Goal: Task Accomplishment & Management: Manage account settings

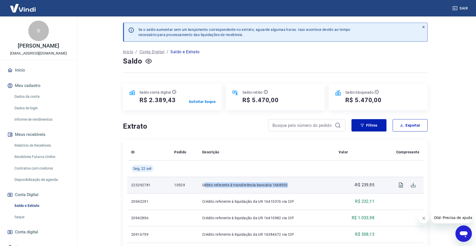
drag, startPoint x: 205, startPoint y: 186, endPoint x: 297, endPoint y: 187, distance: 92.9
click at [297, 187] on p "Débito referente à transferência bancária 1668502" at bounding box center [266, 184] width 128 height 5
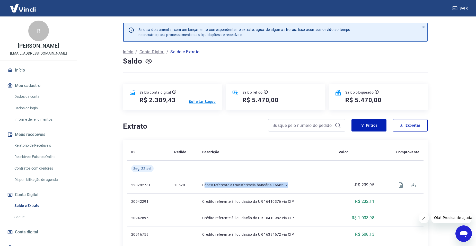
click at [203, 100] on p "Solicitar Saque" at bounding box center [202, 101] width 27 height 5
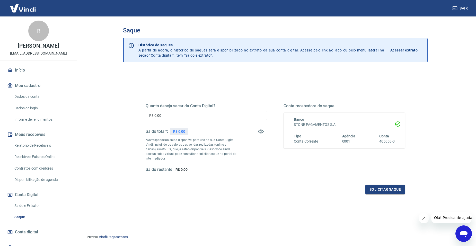
click at [188, 115] on input "R$ 0,00" at bounding box center [206, 116] width 121 height 10
type input "R$ 2.389,43"
click at [368, 190] on button "Solicitar saque" at bounding box center [385, 190] width 40 height 10
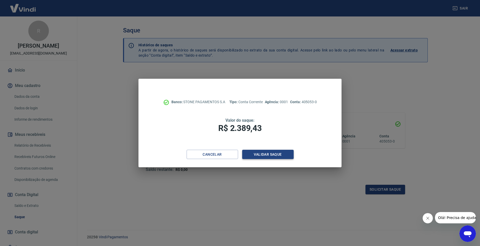
click at [267, 158] on button "Validar saque" at bounding box center [267, 155] width 51 height 10
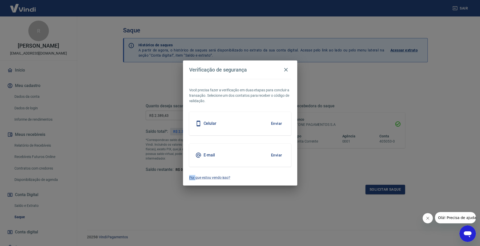
click at [267, 158] on div "E-mail Enviar" at bounding box center [240, 155] width 102 height 23
drag, startPoint x: 267, startPoint y: 158, endPoint x: 251, endPoint y: 177, distance: 24.4
click at [251, 177] on p "Por que estou vendo isso?" at bounding box center [240, 177] width 102 height 5
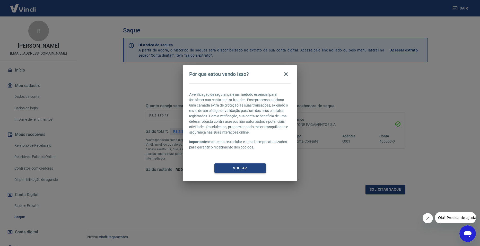
click at [243, 167] on button "Voltar" at bounding box center [239, 168] width 51 height 10
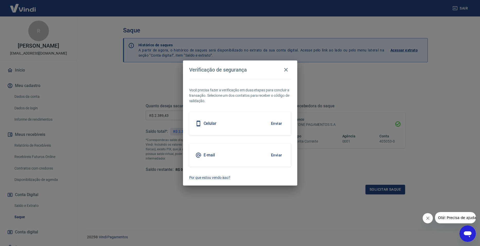
click at [276, 121] on button "Enviar" at bounding box center [276, 123] width 17 height 11
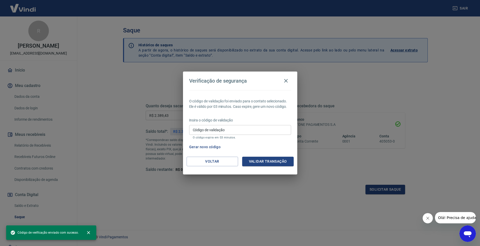
click at [228, 130] on input "Código de validação" at bounding box center [240, 130] width 102 height 10
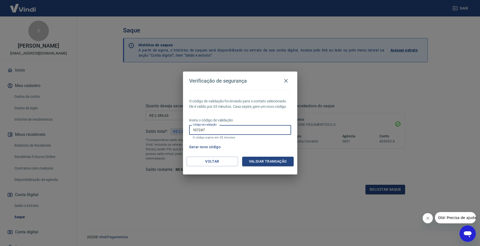
type input "107247"
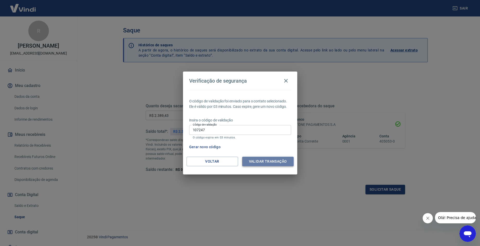
click at [272, 160] on button "Validar transação" at bounding box center [267, 162] width 51 height 10
